Goal: Task Accomplishment & Management: Manage account settings

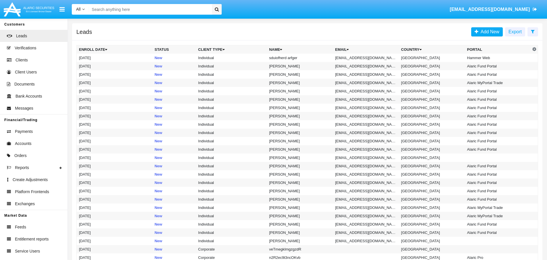
click at [182, 7] on input "Search" at bounding box center [149, 9] width 121 height 11
paste input "[EMAIL_ADDRESS][DOMAIN_NAME]"
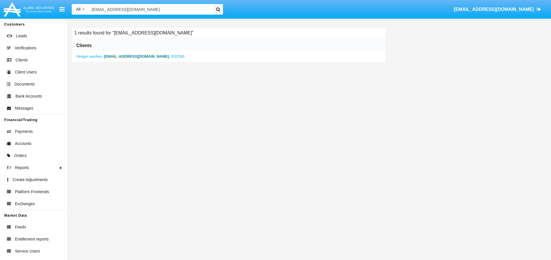
type input "[EMAIL_ADDRESS][DOMAIN_NAME]"
click at [128, 56] on b "[EMAIL_ADDRESS][DOMAIN_NAME]" at bounding box center [136, 56] width 65 height 4
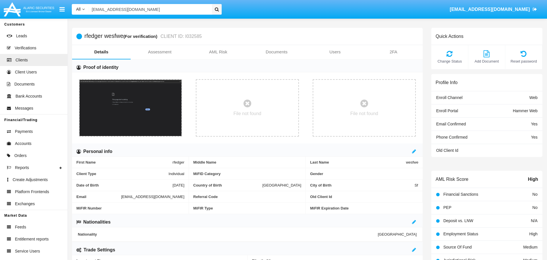
click at [280, 55] on link "Documents" at bounding box center [276, 52] width 59 height 14
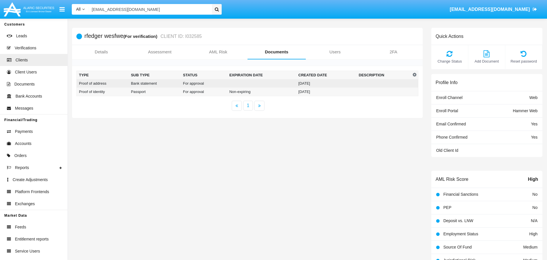
click at [210, 81] on td "For approval" at bounding box center [203, 83] width 46 height 8
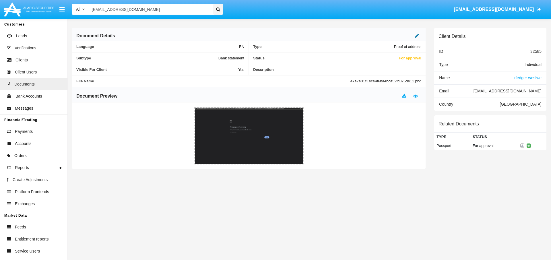
click at [418, 35] on icon at bounding box center [417, 35] width 4 height 5
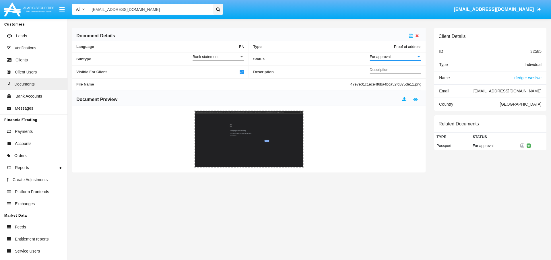
click at [403, 56] on div "For approval" at bounding box center [393, 56] width 46 height 5
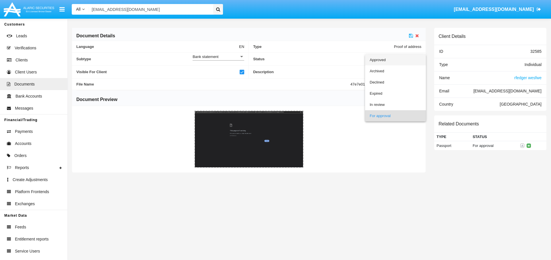
click at [386, 59] on span "Approved" at bounding box center [396, 59] width 52 height 11
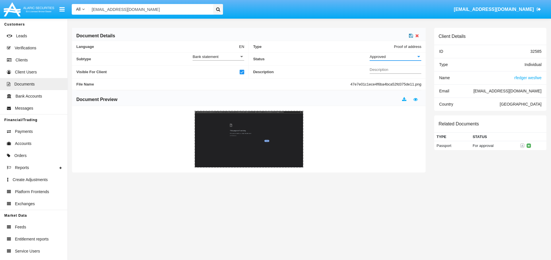
click at [411, 37] on icon at bounding box center [411, 35] width 4 height 5
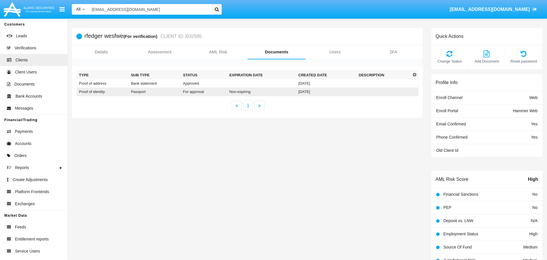
click at [275, 91] on td "Non-expiring" at bounding box center [261, 92] width 69 height 9
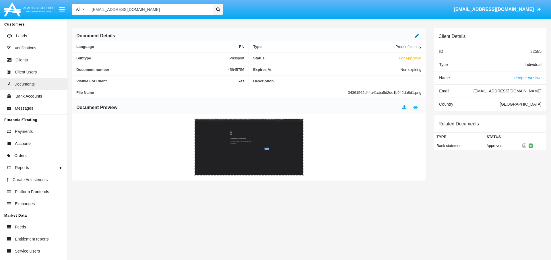
click at [417, 37] on icon at bounding box center [417, 35] width 4 height 5
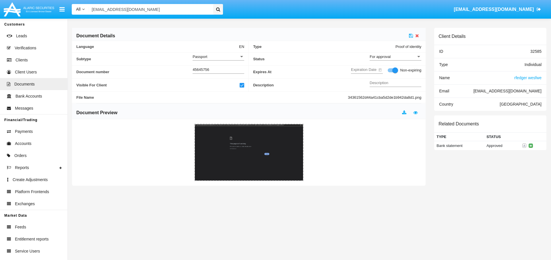
click at [403, 60] on div "For approval Status" at bounding box center [396, 55] width 52 height 11
click at [378, 61] on span "Approved" at bounding box center [396, 59] width 52 height 11
click at [411, 37] on icon at bounding box center [411, 35] width 4 height 5
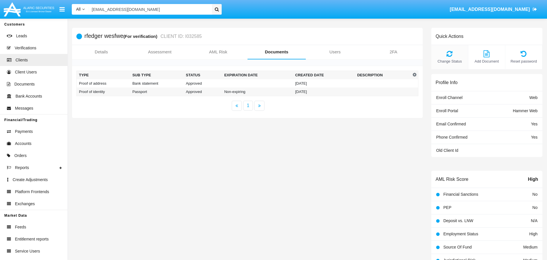
click at [449, 55] on icon at bounding box center [449, 53] width 31 height 7
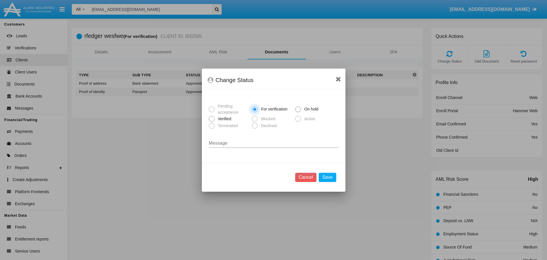
click at [227, 120] on span "Verified" at bounding box center [223, 119] width 18 height 6
click at [211, 122] on input "Verified" at bounding box center [211, 122] width 0 height 0
radio input "true"
click at [330, 178] on button "Save" at bounding box center [326, 177] width 17 height 9
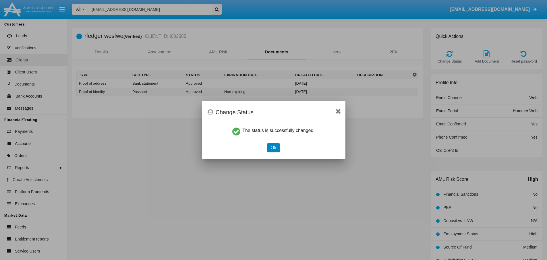
click at [275, 148] on button "Ok" at bounding box center [273, 147] width 13 height 9
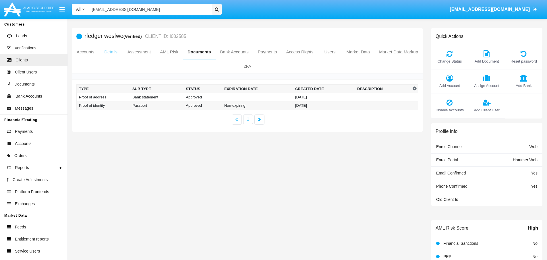
click at [123, 53] on link "Details" at bounding box center [111, 52] width 24 height 14
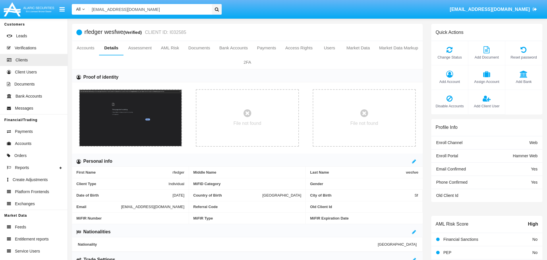
scroll to position [122, 0]
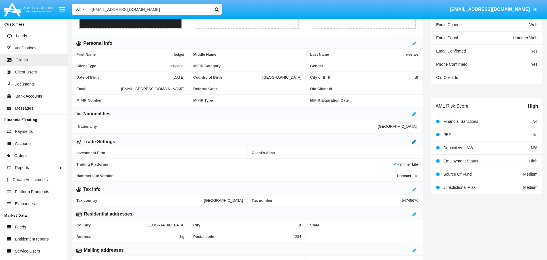
click at [413, 141] on icon at bounding box center [414, 141] width 4 height 5
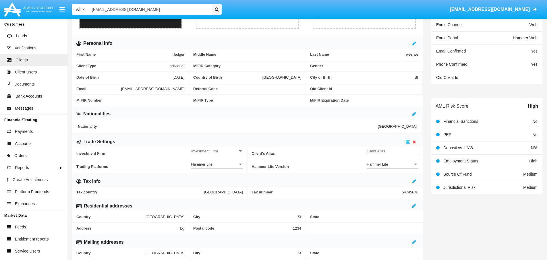
click at [387, 152] on input "Client Alias" at bounding box center [392, 151] width 52 height 5
type input "DEMOTEST"
click at [215, 152] on span "Investment Firm" at bounding box center [214, 151] width 46 height 5
click at [194, 156] on span "No" at bounding box center [217, 154] width 52 height 11
click at [407, 141] on icon at bounding box center [408, 141] width 4 height 5
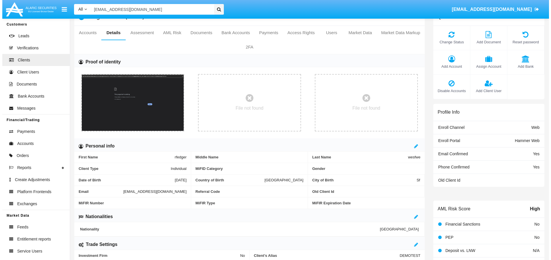
scroll to position [0, 0]
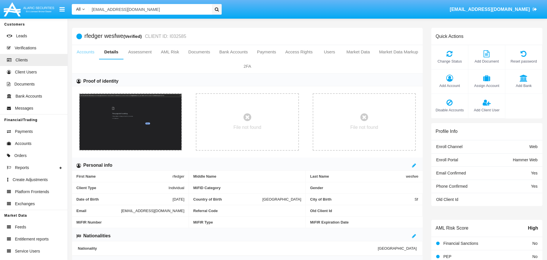
click at [87, 53] on link "Accounts" at bounding box center [85, 52] width 27 height 14
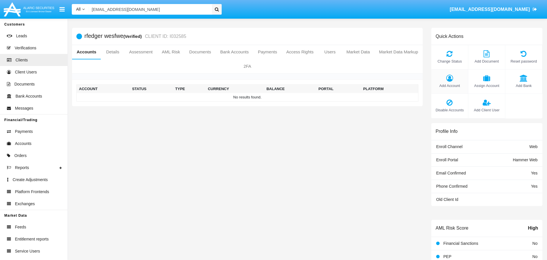
click at [451, 82] on div "Add Account" at bounding box center [449, 81] width 37 height 24
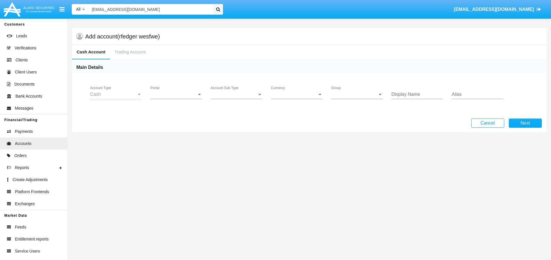
click at [172, 92] on span "Portal" at bounding box center [173, 94] width 46 height 5
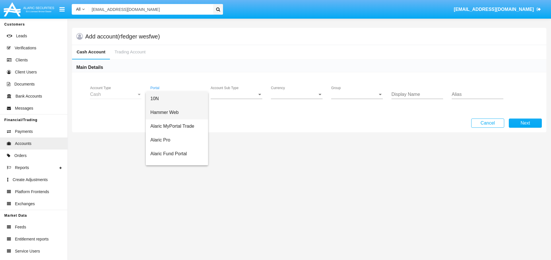
click at [174, 113] on span "Hammer Web" at bounding box center [176, 113] width 53 height 14
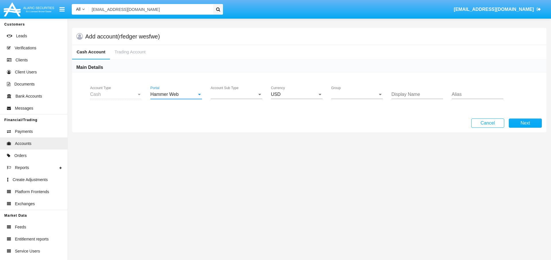
click at [251, 92] on span "Account Sub Type" at bounding box center [234, 94] width 46 height 5
click at [237, 99] on span "Trading Cash" at bounding box center [237, 99] width 52 height 14
click at [346, 96] on span "Group" at bounding box center [354, 94] width 46 height 5
click at [376, 101] on span "Hammer Web Lite" at bounding box center [357, 99] width 52 height 14
click at [419, 95] on input "Display Name" at bounding box center [417, 94] width 52 height 5
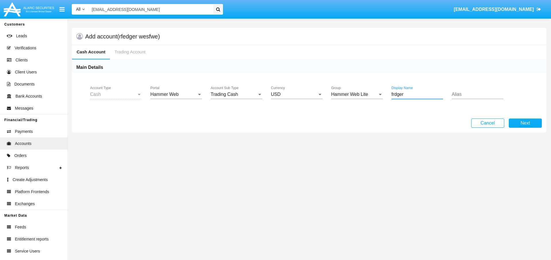
type input "frdger"
click at [455, 93] on input "Alias" at bounding box center [478, 94] width 52 height 5
type input "DEMOTEST"
click at [529, 125] on button "Next" at bounding box center [525, 122] width 33 height 9
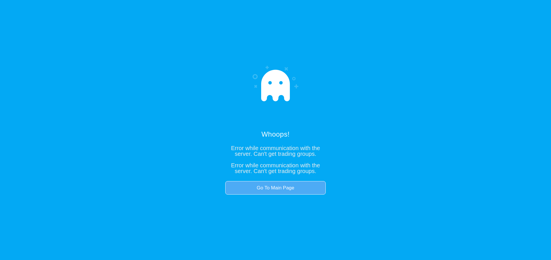
click at [279, 189] on link "Go To Main Page" at bounding box center [275, 188] width 100 height 14
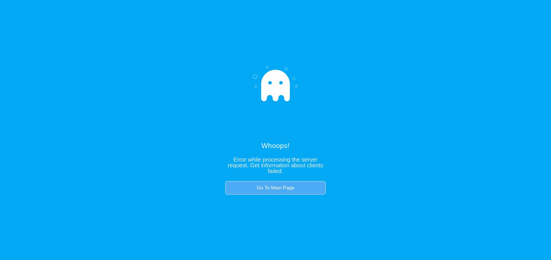
click at [277, 188] on link "Go To Main Page" at bounding box center [275, 188] width 100 height 14
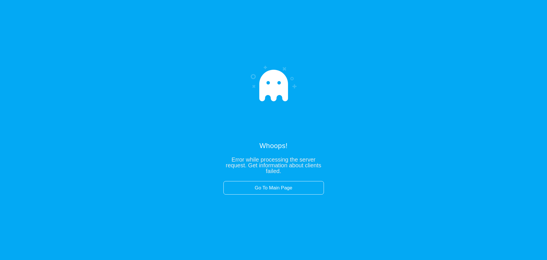
click at [288, 190] on link "Go To Main Page" at bounding box center [273, 188] width 100 height 14
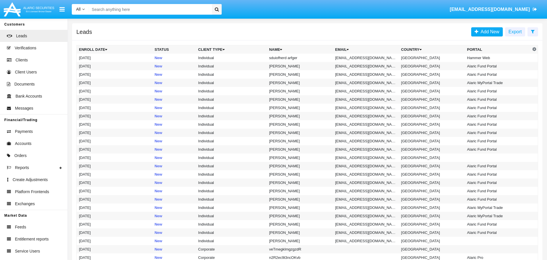
click at [195, 7] on input "Search" at bounding box center [149, 9] width 121 height 11
paste input "[EMAIL_ADDRESS][DOMAIN_NAME]"
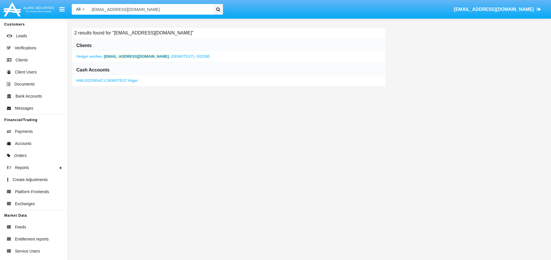
type input "[EMAIL_ADDRESS][DOMAIN_NAME]"
click at [118, 82] on link "HWLI032585AC1 DEMOTEST frdger" at bounding box center [106, 80] width 61 height 4
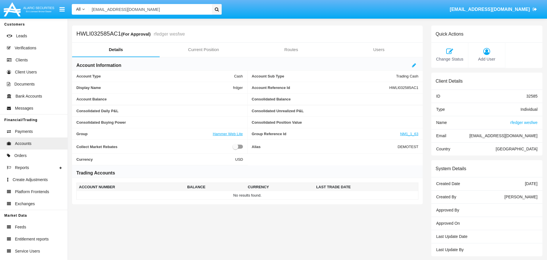
scroll to position [3, 0]
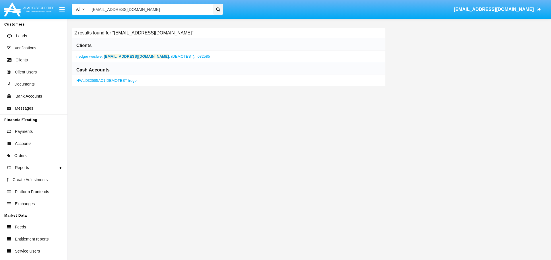
click at [135, 57] on b "[EMAIL_ADDRESS][DOMAIN_NAME]" at bounding box center [136, 56] width 65 height 4
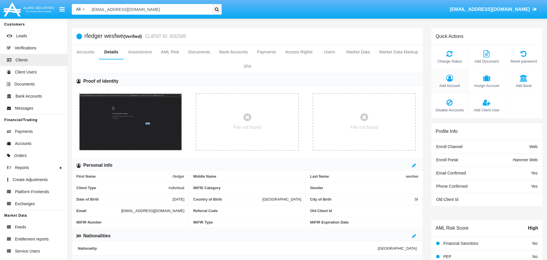
click at [449, 84] on span "Add Account" at bounding box center [449, 85] width 31 height 5
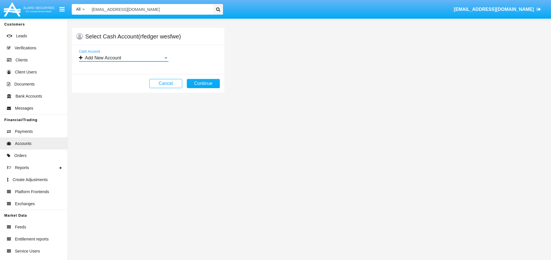
click at [166, 59] on div at bounding box center [165, 57] width 5 height 5
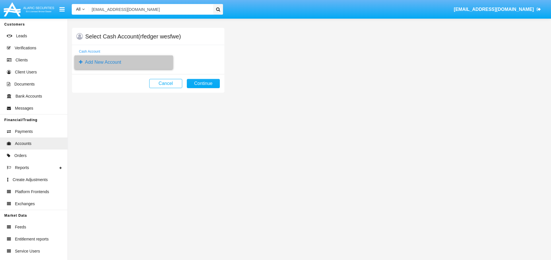
click at [127, 62] on span "Add New Account" at bounding box center [124, 62] width 90 height 14
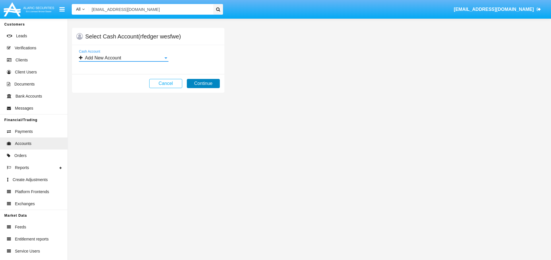
click at [202, 85] on button "Continue" at bounding box center [203, 83] width 33 height 9
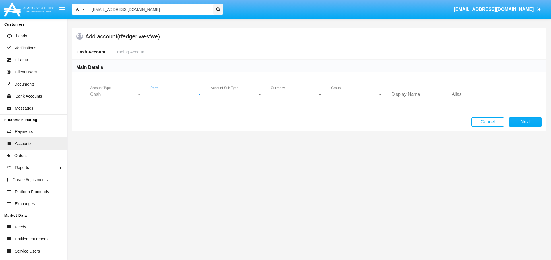
click at [173, 94] on span "Portal" at bounding box center [173, 94] width 46 height 5
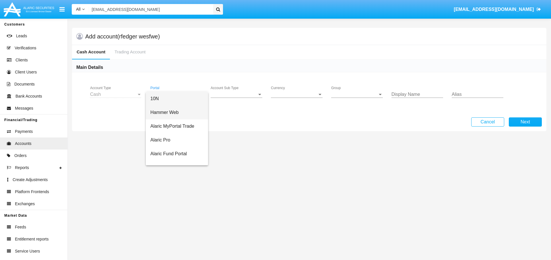
click at [172, 113] on span "Hammer Web" at bounding box center [176, 113] width 53 height 14
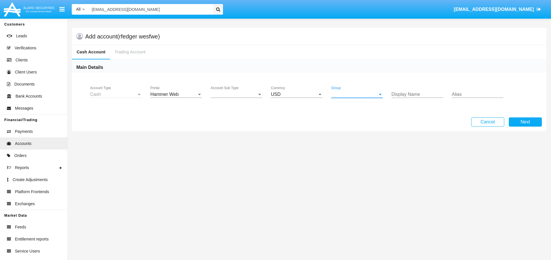
click at [342, 94] on span "Group" at bounding box center [354, 94] width 46 height 5
click at [346, 98] on span "Hammer Web Lite" at bounding box center [357, 99] width 52 height 14
click at [418, 96] on input "Display Name" at bounding box center [417, 94] width 52 height 5
type input "dfgadg"
click at [462, 90] on div "Alias" at bounding box center [478, 92] width 52 height 13
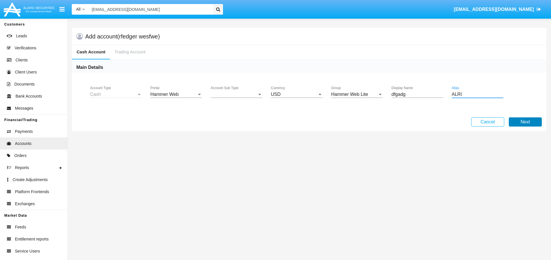
type input "ALRI"
click at [531, 123] on button "Next" at bounding box center [525, 121] width 33 height 9
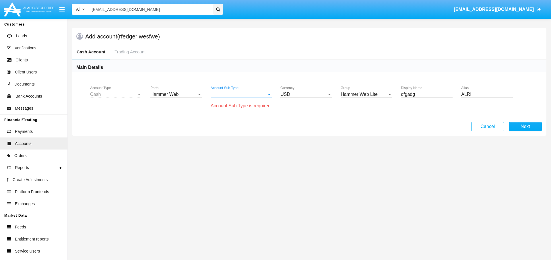
click at [250, 94] on span "Account Sub Type" at bounding box center [239, 94] width 56 height 5
click at [245, 97] on span "Trading Cash" at bounding box center [242, 99] width 62 height 14
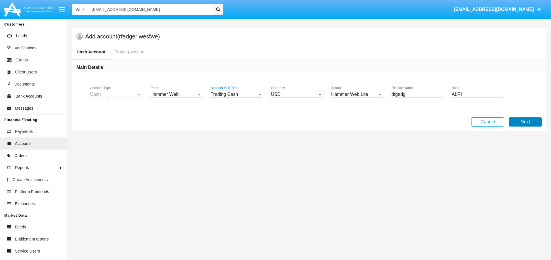
click at [533, 123] on button "Next" at bounding box center [525, 121] width 33 height 9
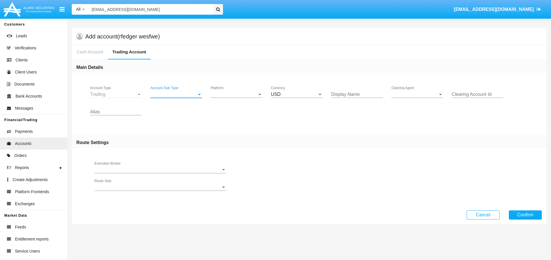
click at [183, 94] on span "Account Sub Type" at bounding box center [173, 94] width 46 height 5
click at [173, 101] on span "Trading" at bounding box center [176, 99] width 52 height 14
click at [221, 93] on span "Platform" at bounding box center [234, 94] width 46 height 5
click at [233, 101] on span "Hammer Lite" at bounding box center [237, 99] width 52 height 14
click at [373, 92] on input "Display Name" at bounding box center [357, 94] width 52 height 5
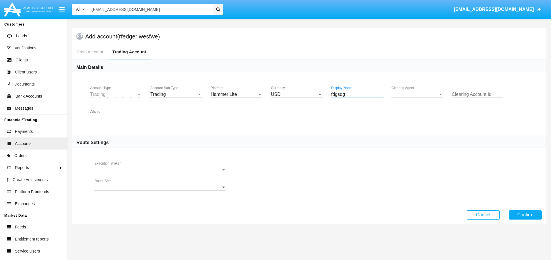
type input "fdgsdg"
click at [408, 95] on span "Clearing Agent" at bounding box center [414, 94] width 46 height 5
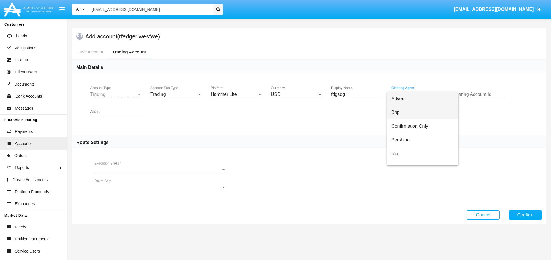
click at [405, 108] on span "Bnp" at bounding box center [422, 113] width 62 height 14
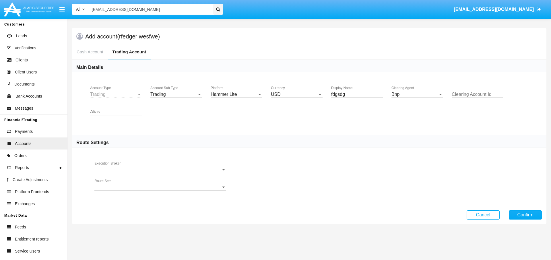
click at [448, 95] on div "Clearing Account Id" at bounding box center [477, 95] width 60 height 18
click at [463, 84] on div "Trading Account Type Trading Account Sub Type Hammer Lite Platform USD Currency…" at bounding box center [309, 103] width 474 height 63
click at [115, 109] on div "Alias" at bounding box center [116, 110] width 52 height 13
type input "DEMODEV"
click at [530, 213] on button "Confirm" at bounding box center [525, 214] width 33 height 9
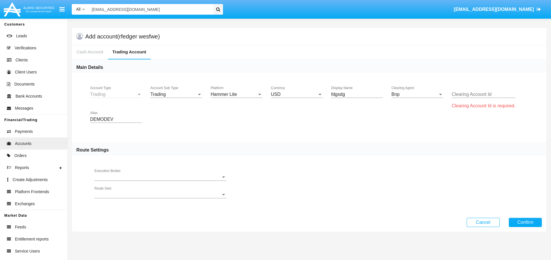
click at [483, 89] on div "Clearing Account Id" at bounding box center [484, 92] width 64 height 13
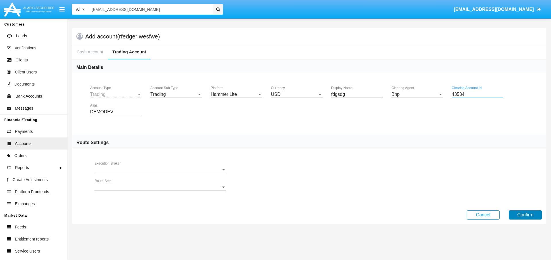
type input "43534"
click at [527, 214] on button "Confirm" at bounding box center [525, 214] width 33 height 9
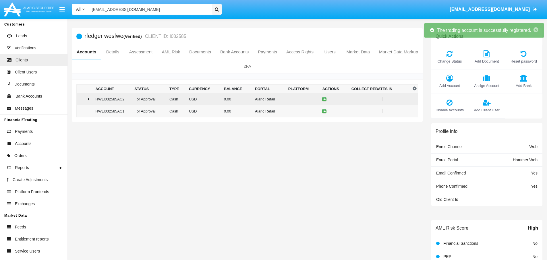
click at [90, 99] on div at bounding box center [85, 99] width 12 height 5
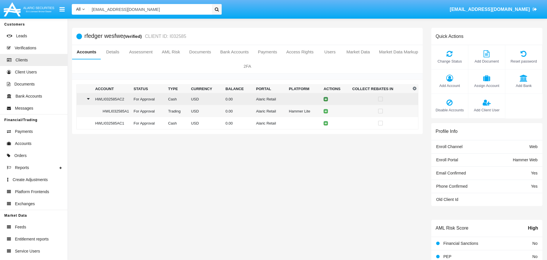
click at [324, 99] on icon at bounding box center [325, 99] width 3 height 3
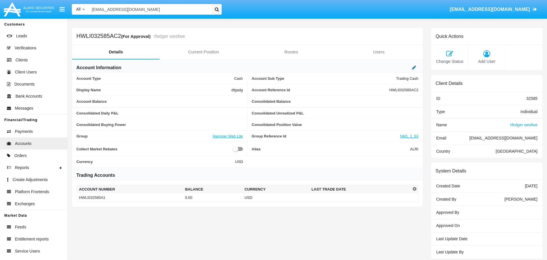
click at [414, 69] on icon at bounding box center [414, 67] width 4 height 5
drag, startPoint x: 382, startPoint y: 147, endPoint x: 347, endPoint y: 147, distance: 34.1
click at [347, 147] on div "Alias ALRI Alias" at bounding box center [335, 150] width 167 height 14
type input "DEMODEV"
click at [407, 68] on icon at bounding box center [408, 67] width 4 height 5
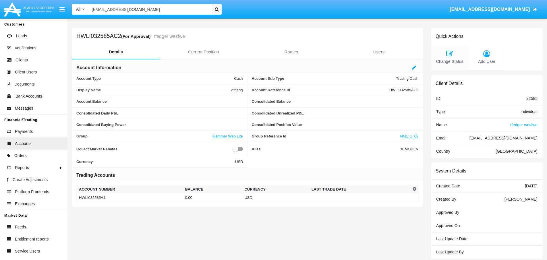
click at [451, 56] on icon at bounding box center [449, 53] width 31 height 7
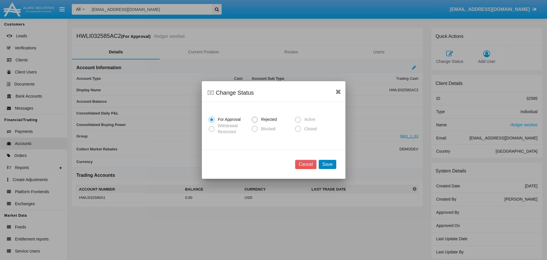
click at [326, 166] on button "Save" at bounding box center [326, 164] width 17 height 9
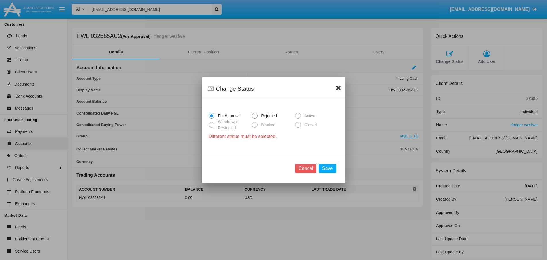
click at [337, 88] on icon at bounding box center [337, 87] width 5 height 7
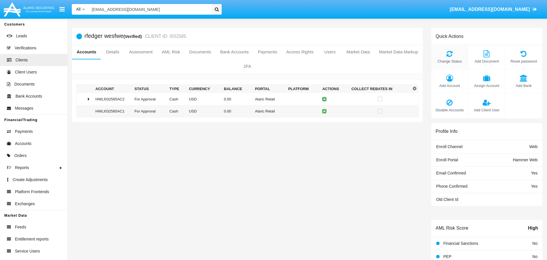
click at [448, 58] on div "Change Status" at bounding box center [449, 57] width 37 height 24
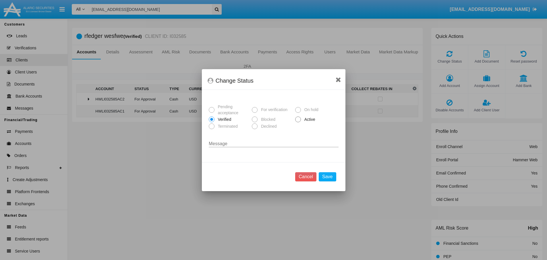
click at [295, 122] on span at bounding box center [298, 119] width 6 height 6
click at [298, 122] on input "Active" at bounding box center [298, 122] width 0 height 0
radio input "true"
click at [330, 179] on button "Save" at bounding box center [326, 176] width 17 height 9
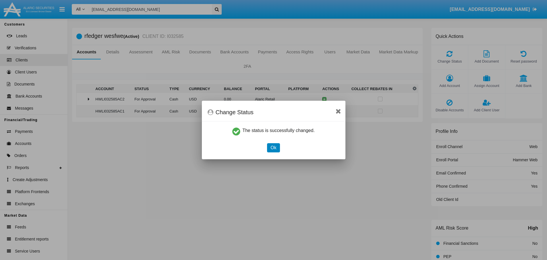
click at [276, 149] on button "Ok" at bounding box center [273, 147] width 13 height 9
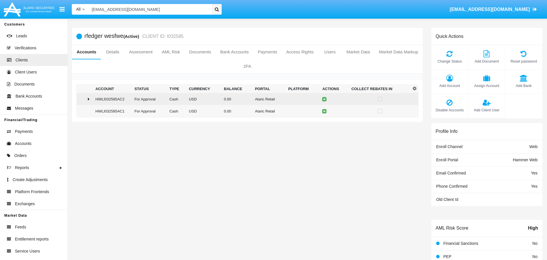
click at [194, 102] on td "USD" at bounding box center [203, 99] width 35 height 12
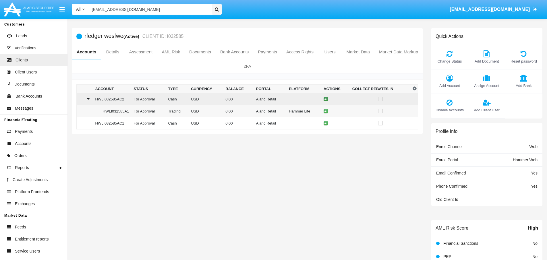
click at [324, 98] on icon at bounding box center [325, 99] width 3 height 3
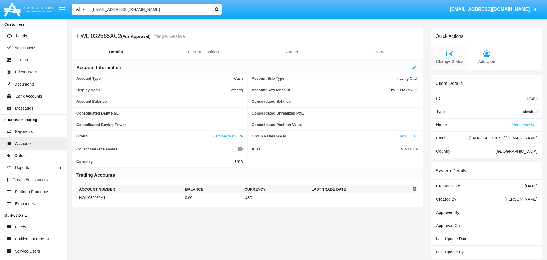
click at [448, 51] on icon at bounding box center [449, 53] width 31 height 7
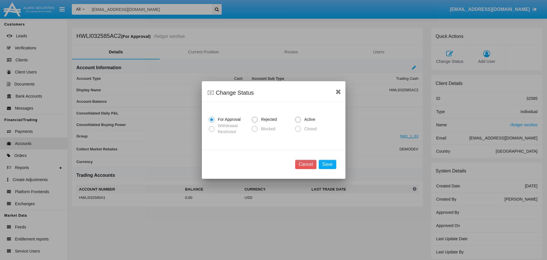
click at [297, 118] on span at bounding box center [298, 120] width 6 height 6
click at [298, 123] on input "Active" at bounding box center [298, 123] width 0 height 0
radio input "true"
click at [332, 167] on button "Save" at bounding box center [326, 164] width 17 height 9
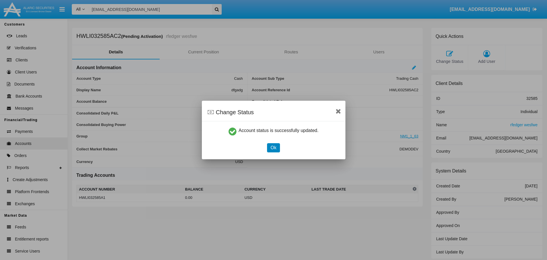
click at [271, 150] on button "Ok" at bounding box center [273, 147] width 13 height 9
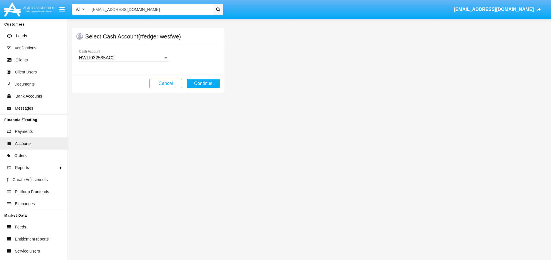
click at [218, 7] on icon at bounding box center [218, 9] width 4 height 4
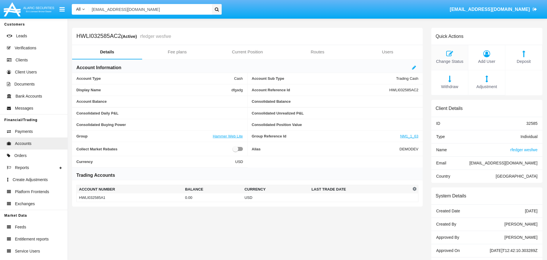
click at [450, 54] on icon at bounding box center [449, 53] width 31 height 7
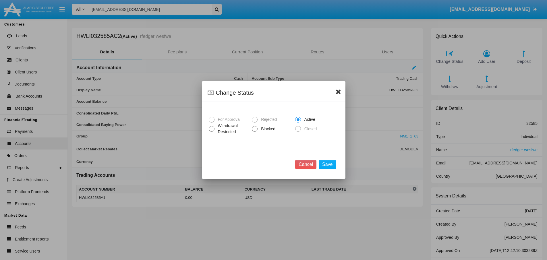
click at [337, 91] on icon at bounding box center [337, 91] width 5 height 7
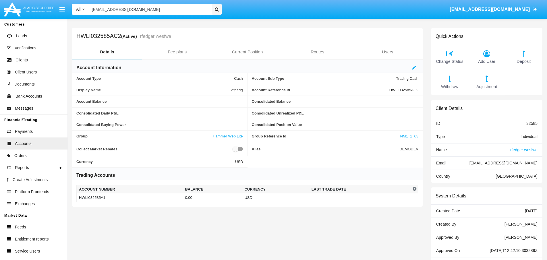
click at [218, 11] on icon at bounding box center [217, 9] width 4 height 4
click at [215, 10] on icon at bounding box center [217, 9] width 4 height 4
click at [182, 7] on input "[EMAIL_ADDRESS][DOMAIN_NAME]" at bounding box center [149, 9] width 121 height 11
click at [183, 8] on input "[EMAIL_ADDRESS][DOMAIN_NAME]" at bounding box center [149, 9] width 121 height 11
click at [182, 8] on input "[EMAIL_ADDRESS][DOMAIN_NAME]" at bounding box center [149, 9] width 121 height 11
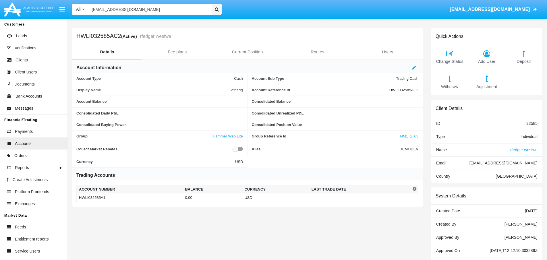
click at [183, 8] on input "[EMAIL_ADDRESS][DOMAIN_NAME]" at bounding box center [149, 9] width 121 height 11
paste input "[EMAIL_ADDRESS][DOMAIN_NAME]"
type input "[EMAIL_ADDRESS][DOMAIN_NAME]"
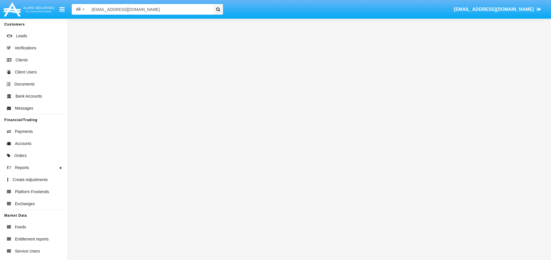
click at [215, 10] on div at bounding box center [218, 9] width 10 height 11
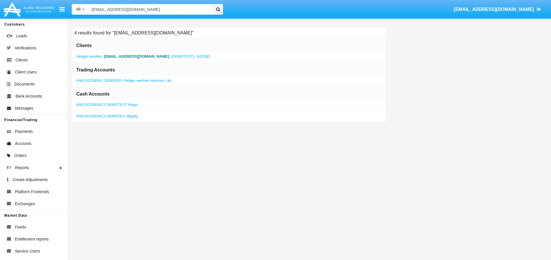
click at [113, 80] on link "HWLI032585A1 DEMODEV rfedger wesfwe Hammer Lite" at bounding box center [123, 80] width 95 height 4
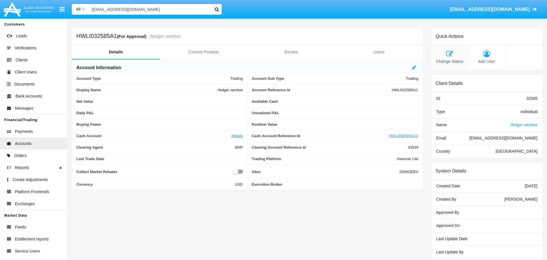
click at [446, 57] on icon at bounding box center [449, 53] width 31 height 7
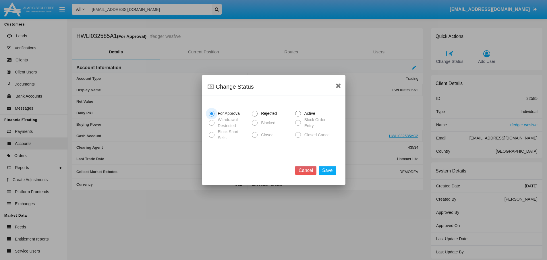
click at [295, 113] on span at bounding box center [298, 114] width 6 height 6
click at [298, 116] on input "Active" at bounding box center [298, 116] width 0 height 0
radio input "true"
click at [331, 172] on button "Save" at bounding box center [326, 170] width 17 height 9
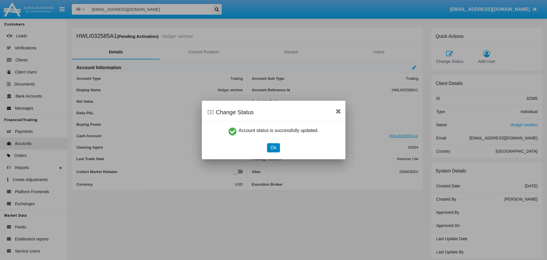
click at [273, 150] on button "Ok" at bounding box center [273, 147] width 13 height 9
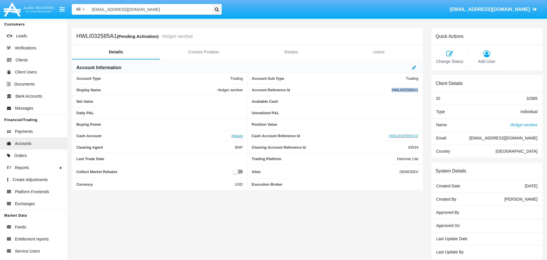
drag, startPoint x: 390, startPoint y: 89, endPoint x: 426, endPoint y: 91, distance: 36.5
click at [426, 91] on div "Details Current Position Routes Users Account Information Account Type Trading …" at bounding box center [247, 117] width 359 height 145
copy div "HWLI032585A1"
